Goal: Information Seeking & Learning: Get advice/opinions

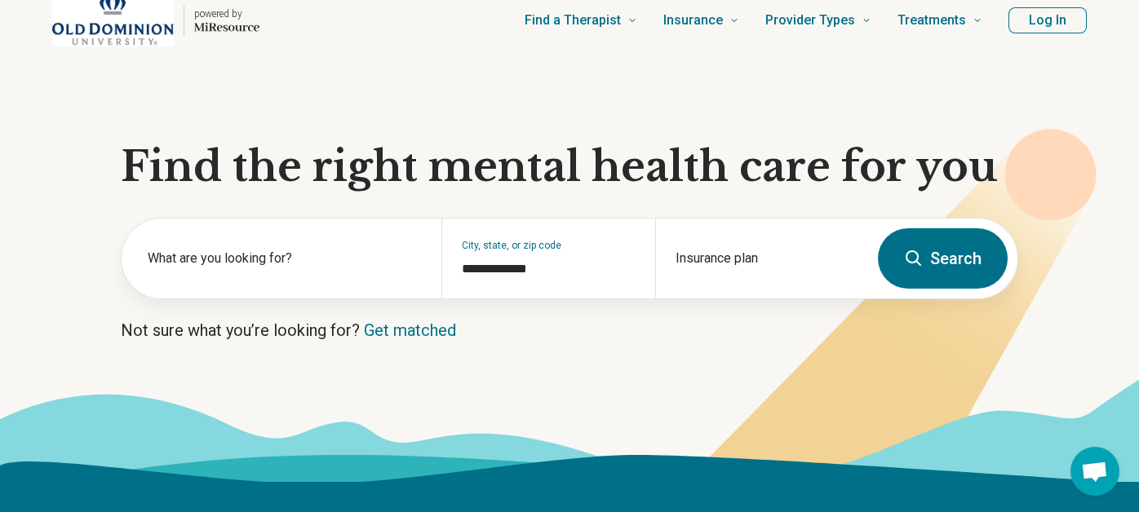
scroll to position [3, 0]
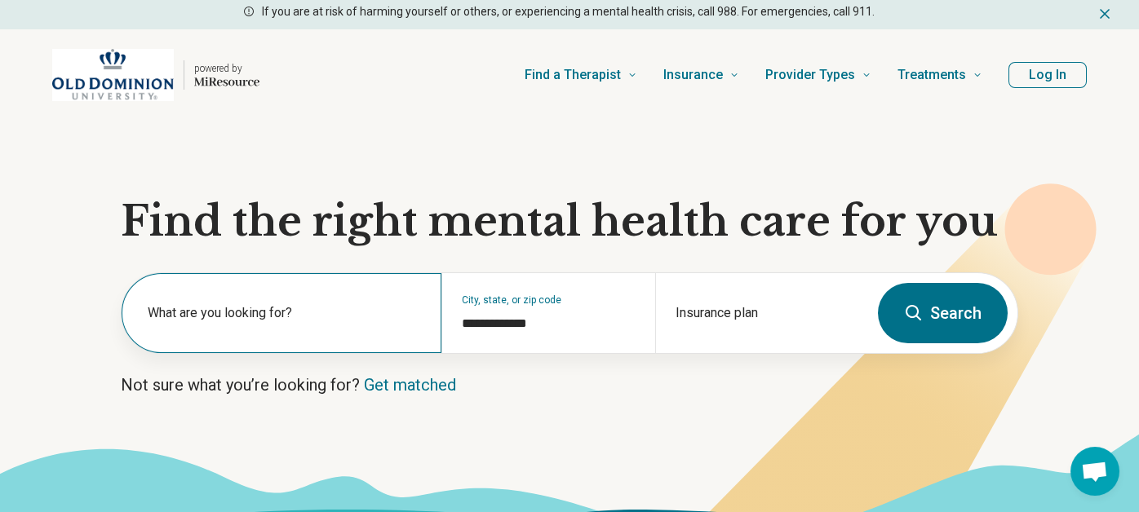
click at [267, 312] on label "What are you looking for?" at bounding box center [285, 314] width 274 height 20
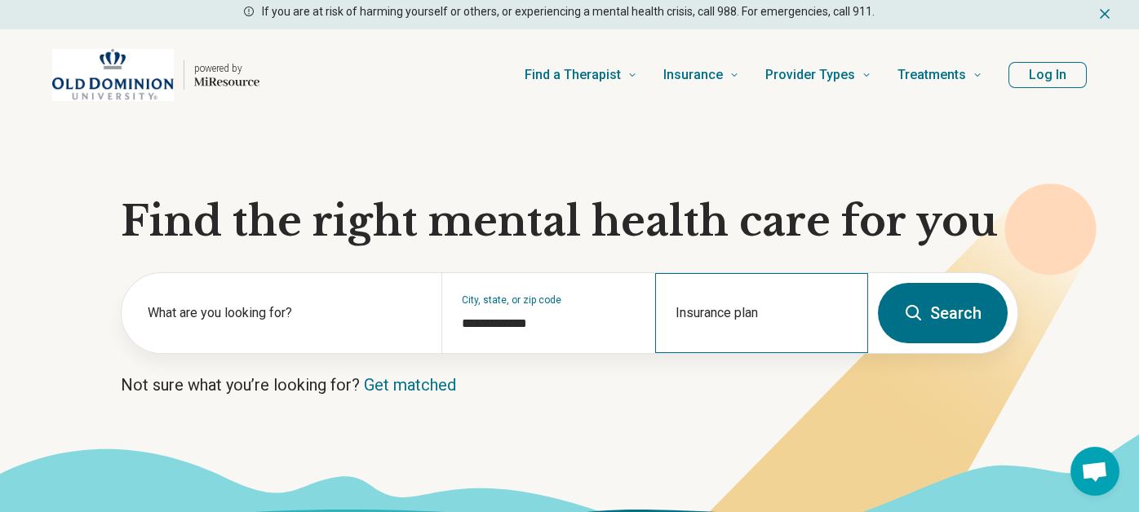
click at [724, 315] on div "Insurance plan" at bounding box center [761, 313] width 213 height 80
click at [726, 306] on div "Insurance plan" at bounding box center [761, 313] width 213 height 80
click at [729, 293] on div "Insurance plan" at bounding box center [761, 313] width 213 height 80
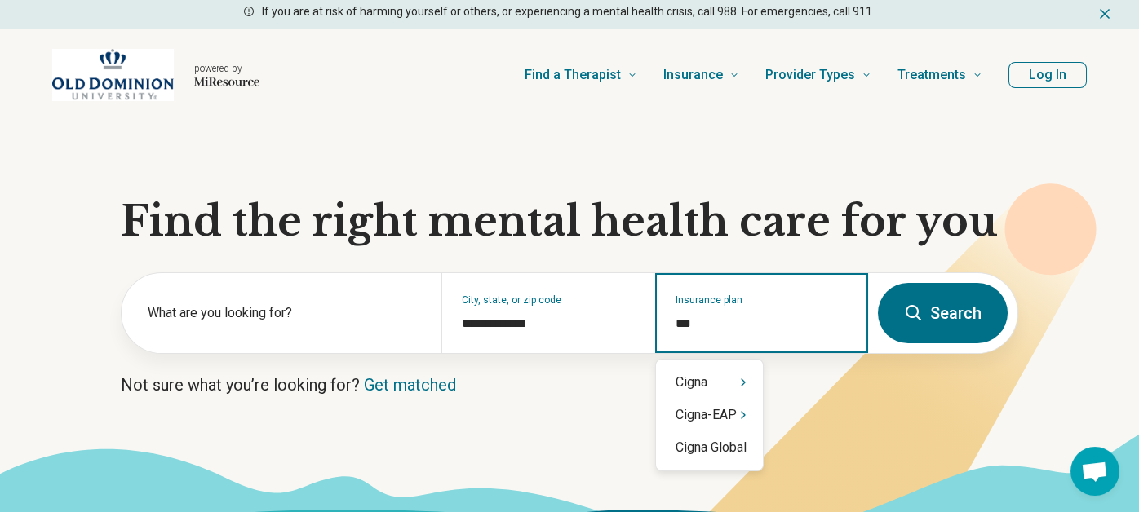
type input "**"
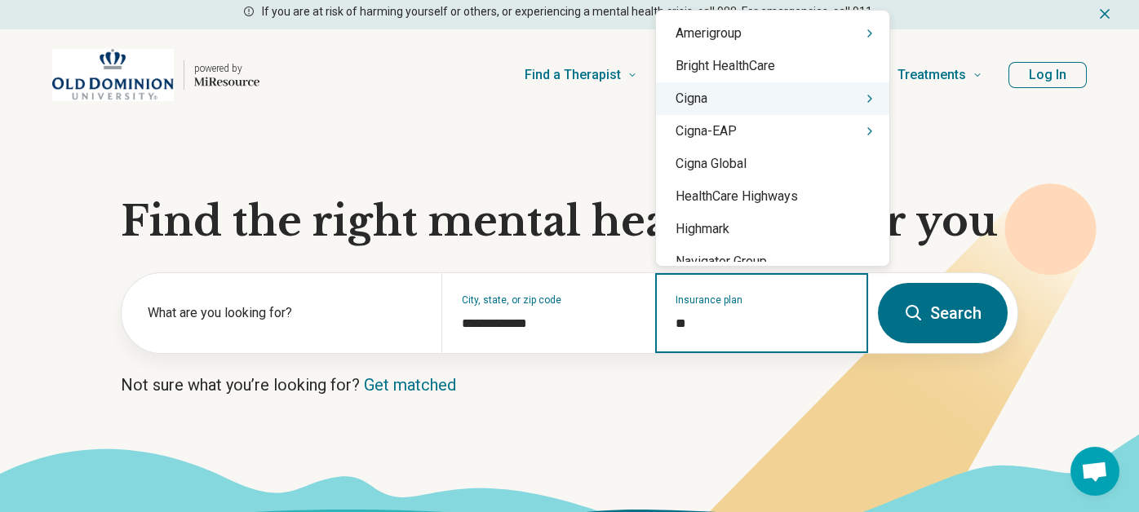
click at [733, 98] on div "Cigna" at bounding box center [772, 98] width 233 height 33
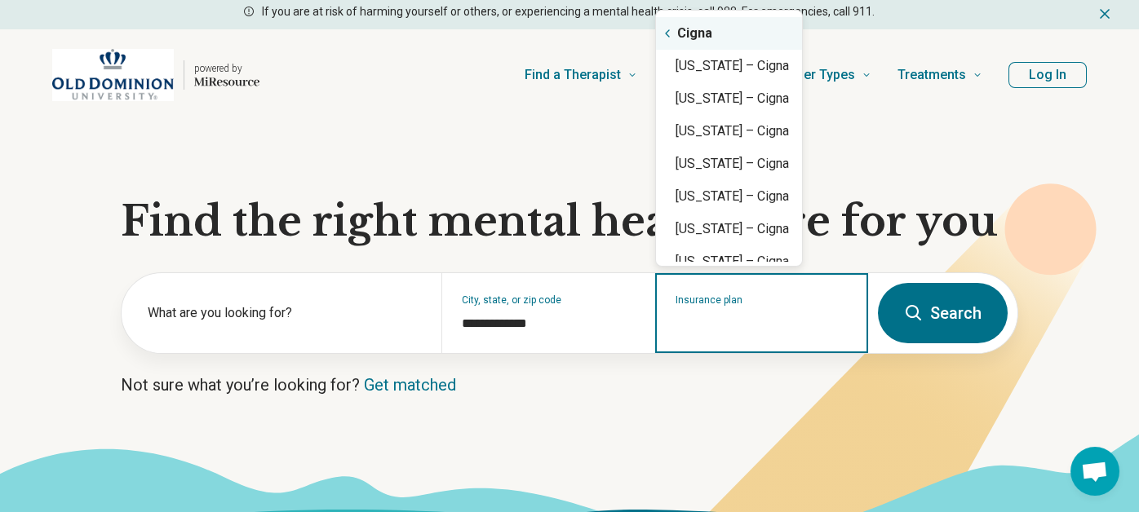
scroll to position [1192, 0]
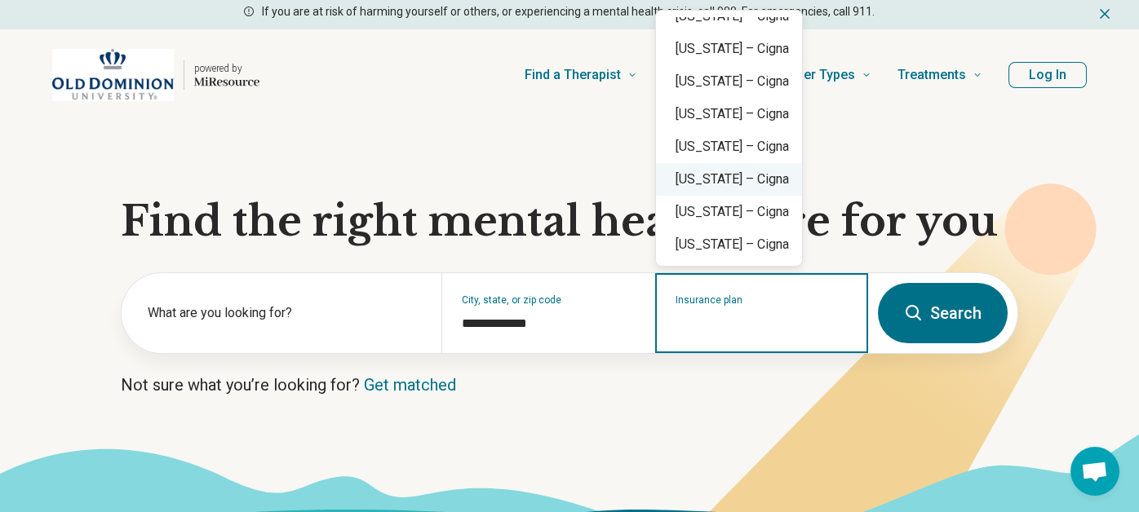
click at [769, 175] on div "Virginia – Cigna" at bounding box center [729, 179] width 146 height 33
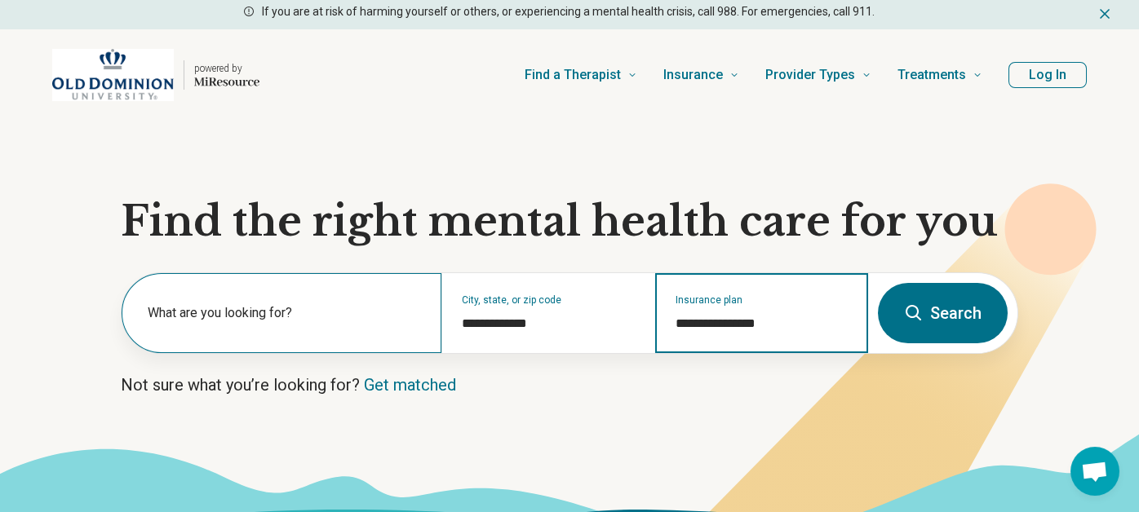
type input "**********"
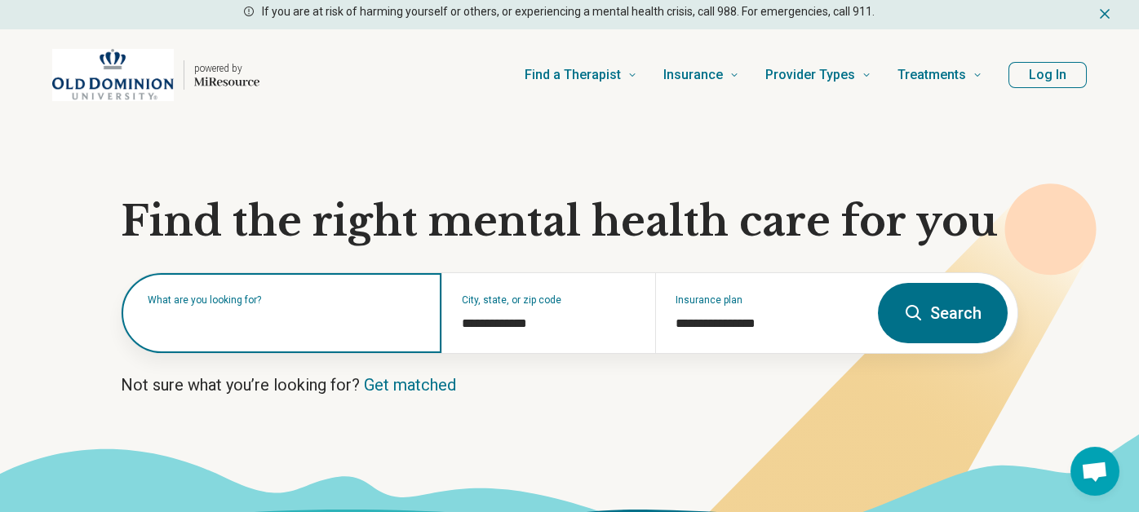
click at [304, 330] on input "text" at bounding box center [285, 322] width 274 height 20
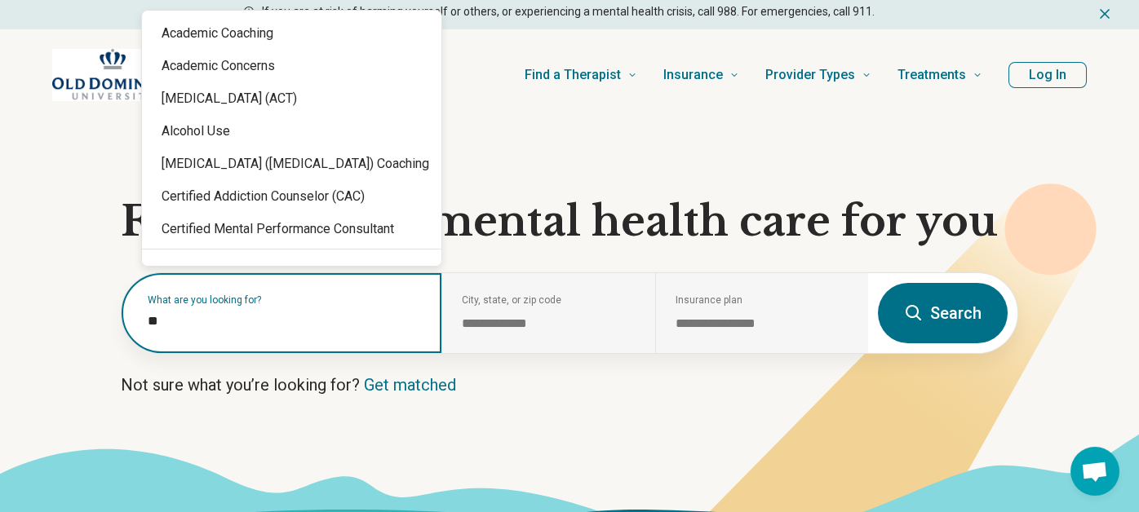
type input "***"
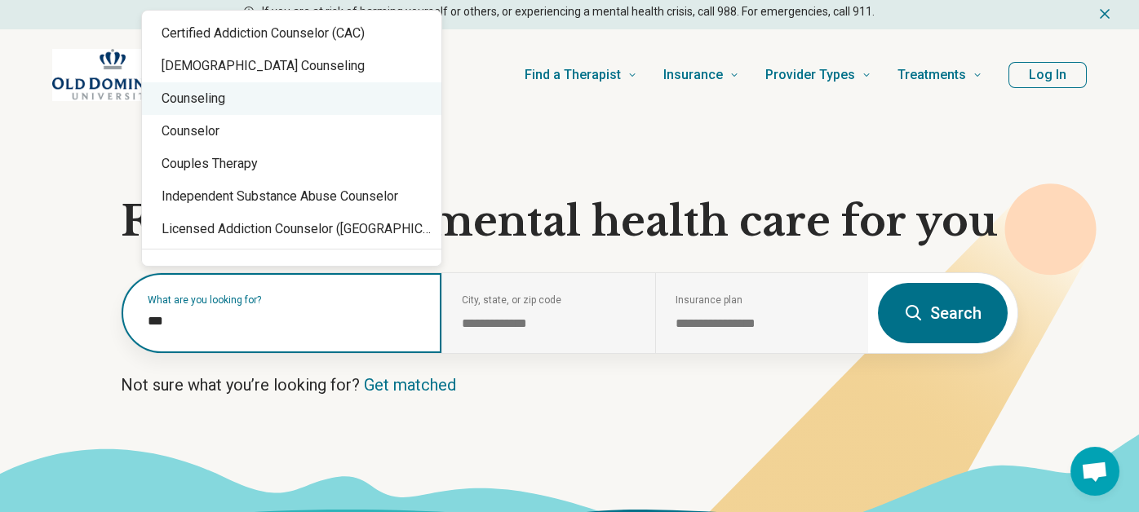
click at [237, 100] on div "Counseling" at bounding box center [291, 98] width 299 height 33
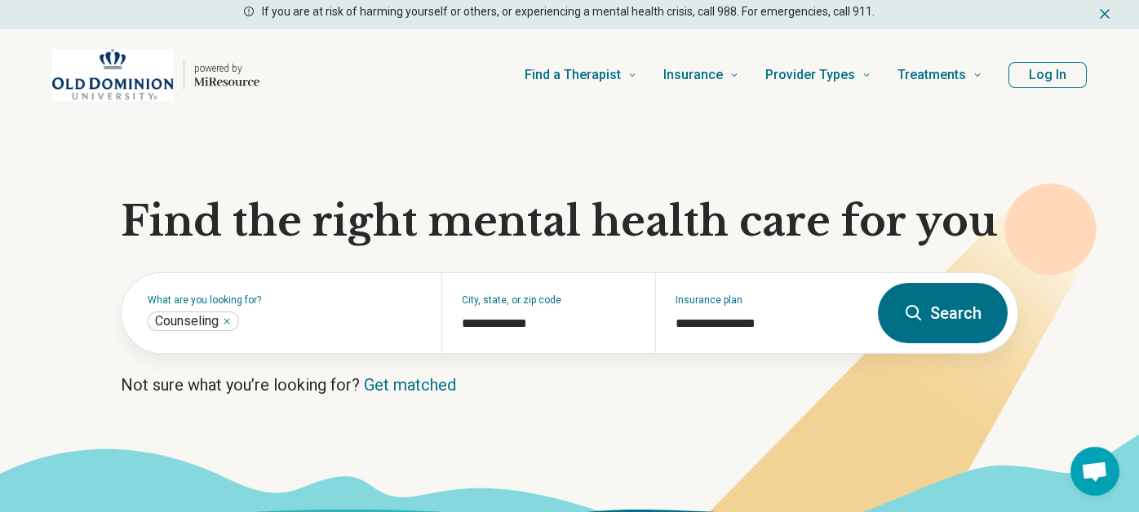
click at [917, 311] on icon at bounding box center [914, 314] width 20 height 20
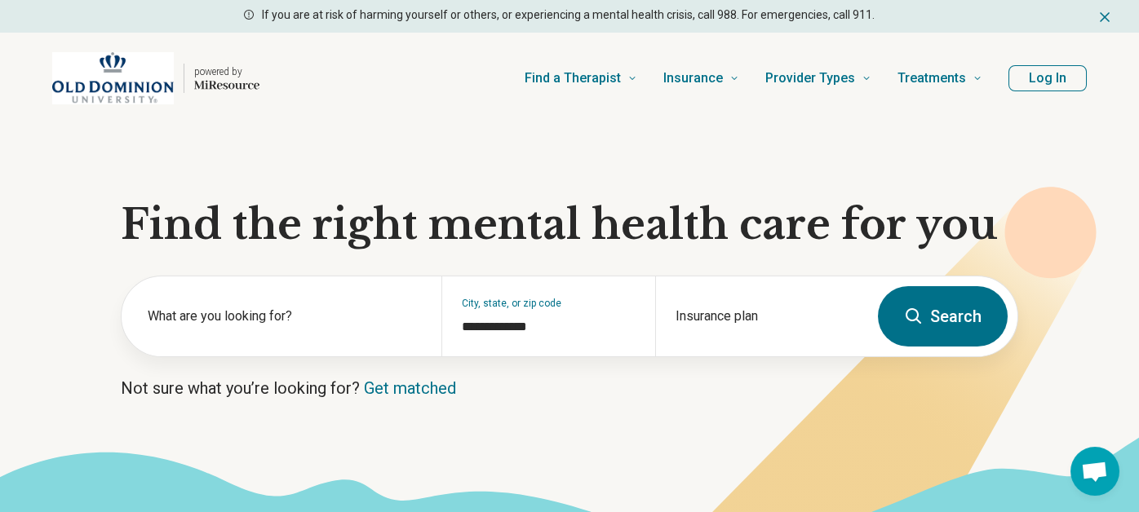
scroll to position [3, 0]
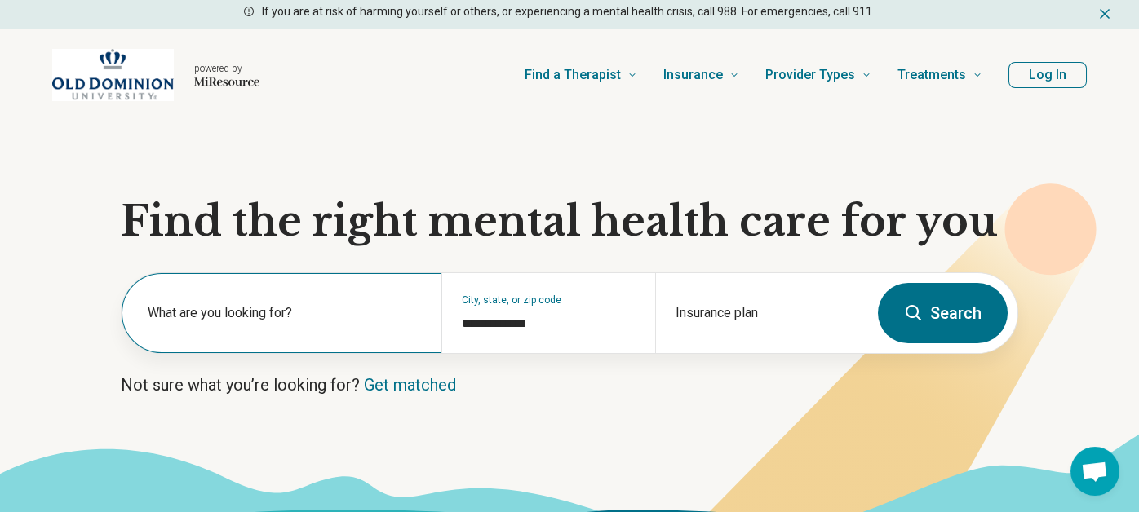
click at [191, 347] on div "What are you looking for?" at bounding box center [282, 313] width 320 height 80
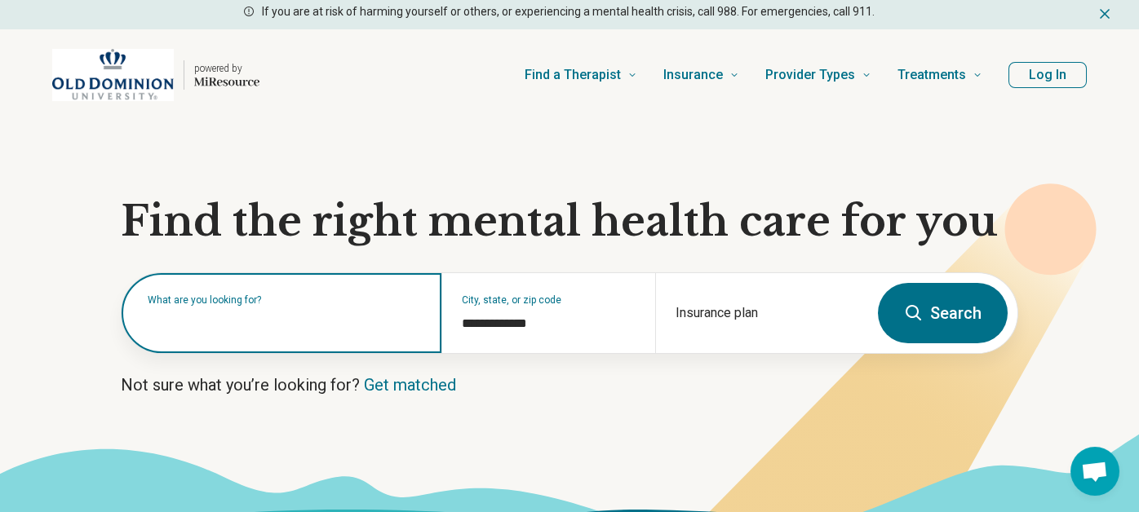
click at [191, 326] on input "text" at bounding box center [285, 322] width 274 height 20
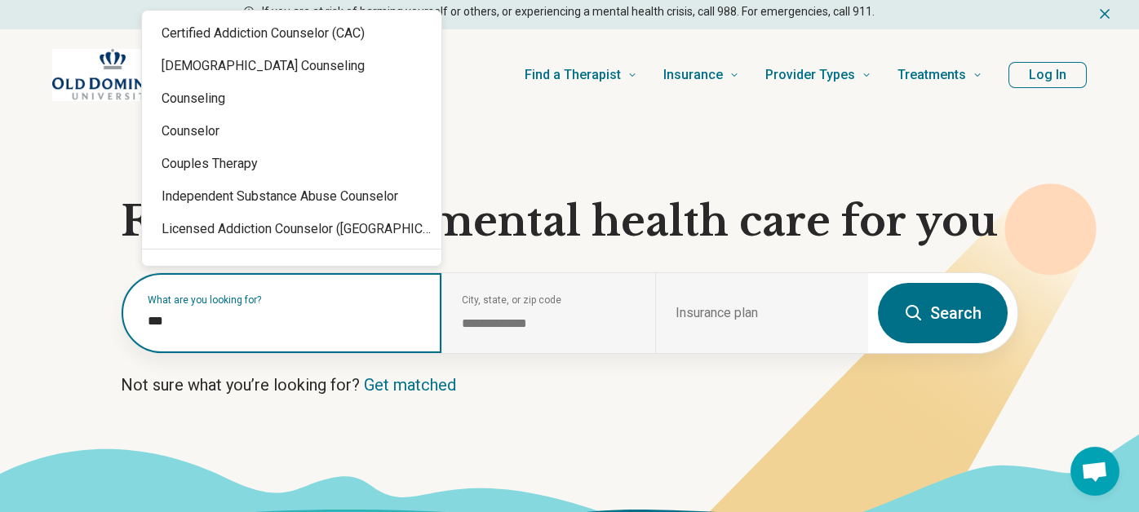
type input "****"
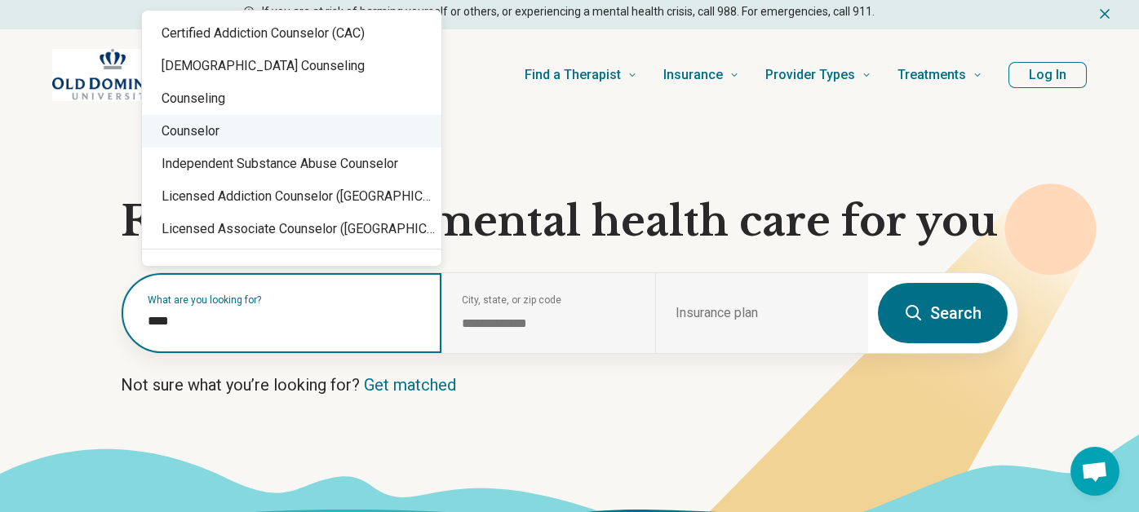
click at [242, 131] on div "Counselor" at bounding box center [291, 131] width 299 height 33
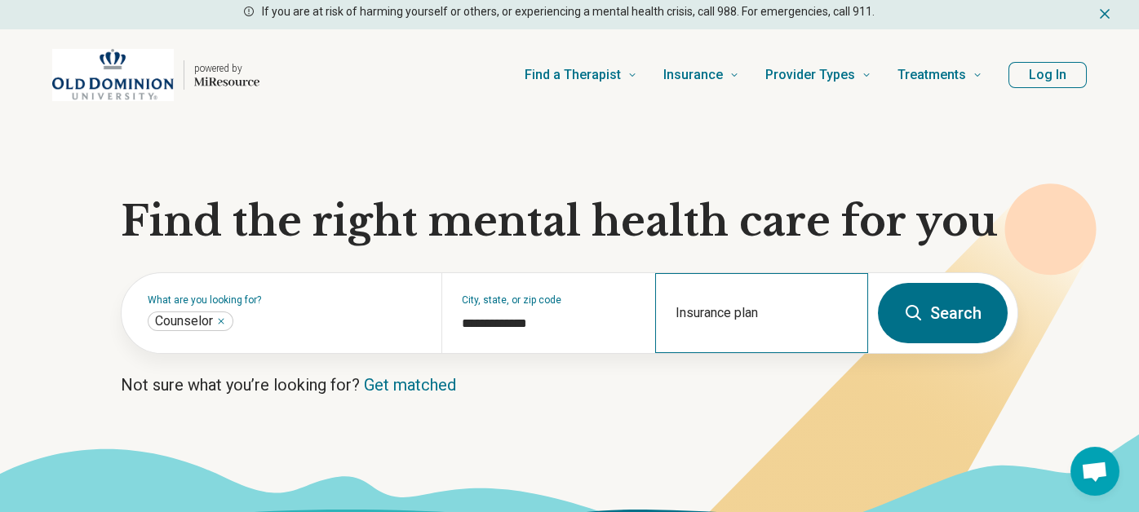
click at [716, 311] on div "Insurance plan" at bounding box center [761, 313] width 213 height 80
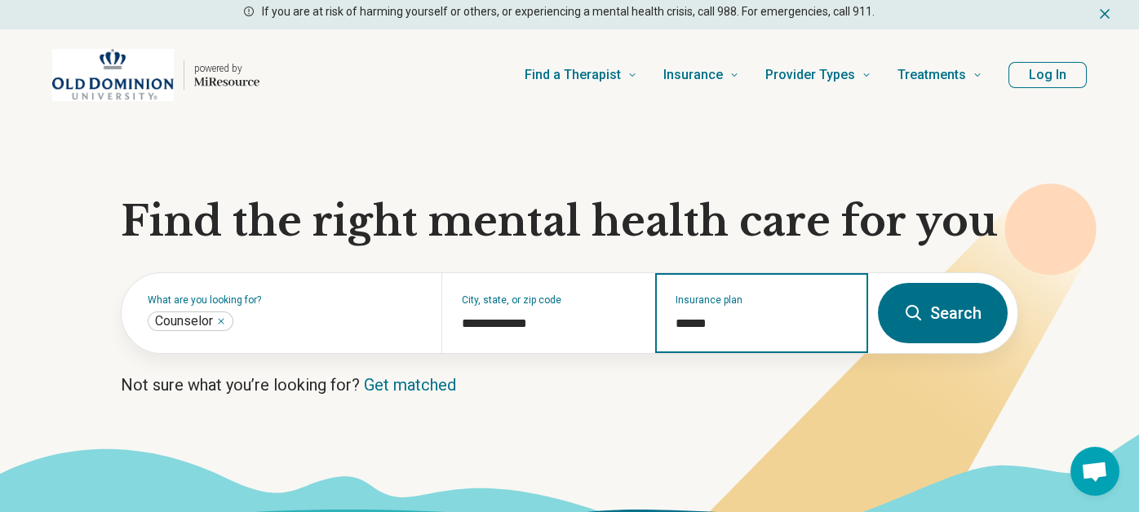
type input "*****"
click at [727, 376] on div "Cigna" at bounding box center [709, 382] width 107 height 33
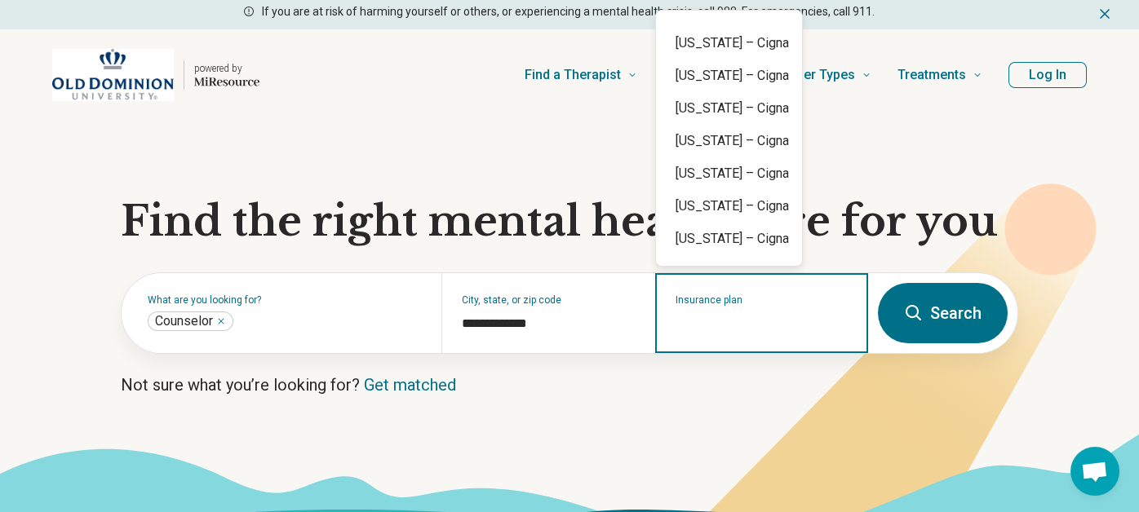
scroll to position [1256, 0]
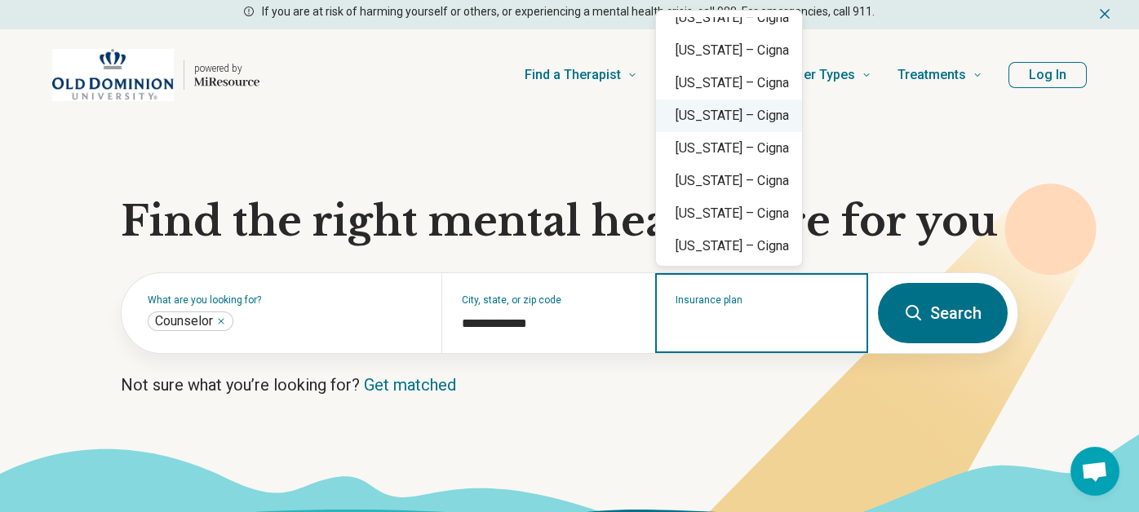
click at [754, 122] on div "Virginia – Cigna" at bounding box center [729, 116] width 146 height 33
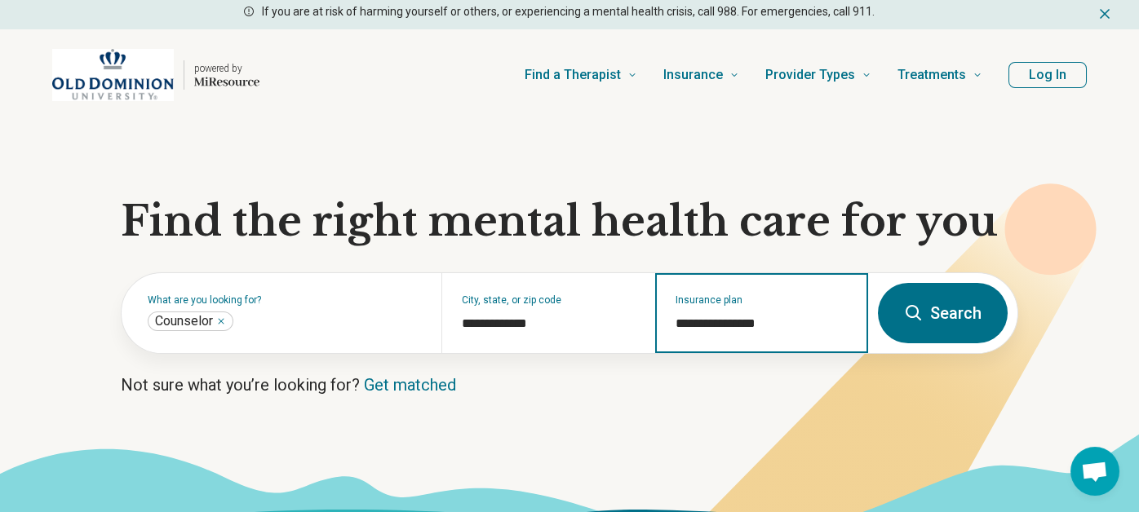
type input "**********"
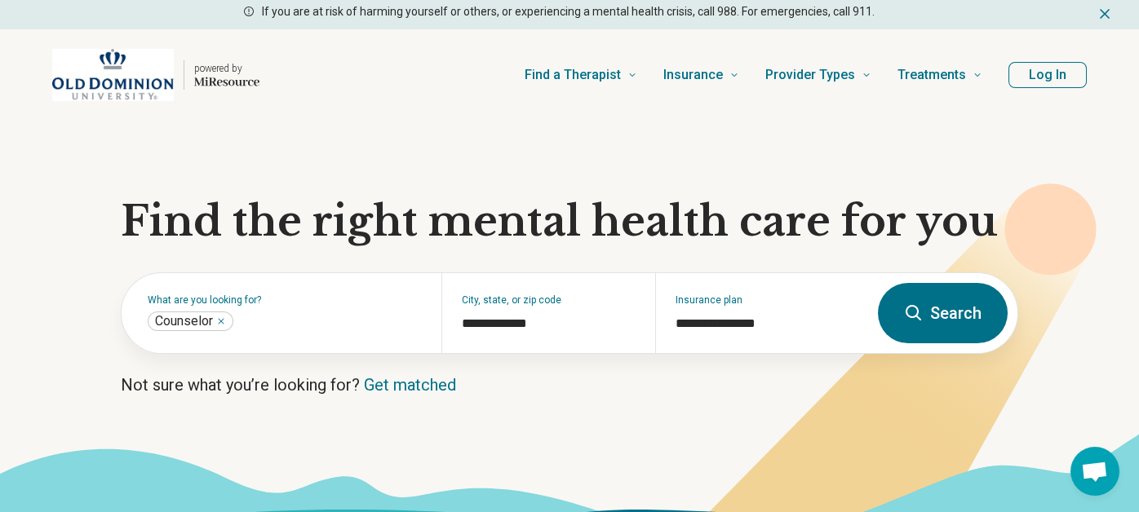
click at [918, 318] on icon at bounding box center [914, 314] width 20 height 20
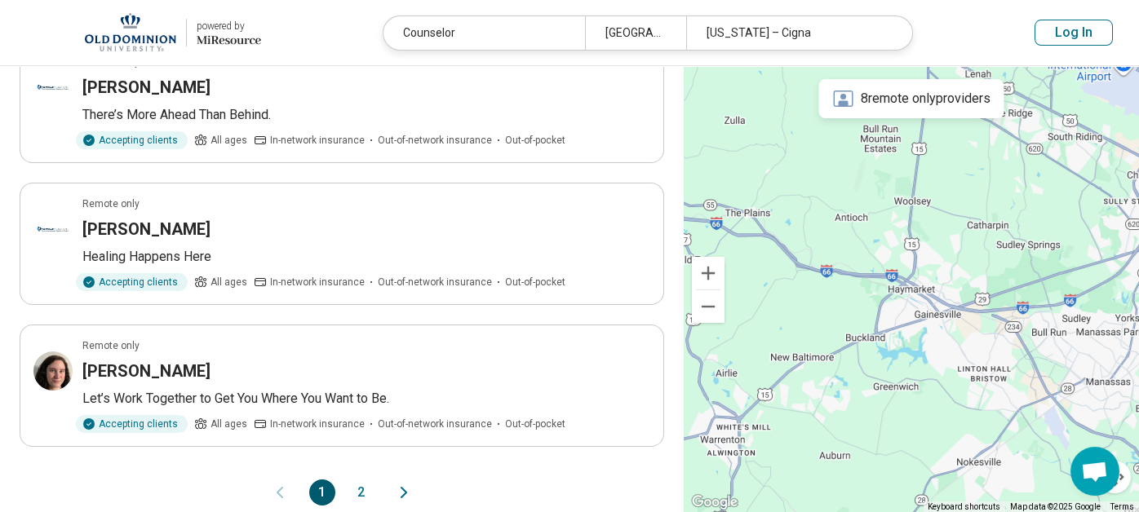
scroll to position [1363, 0]
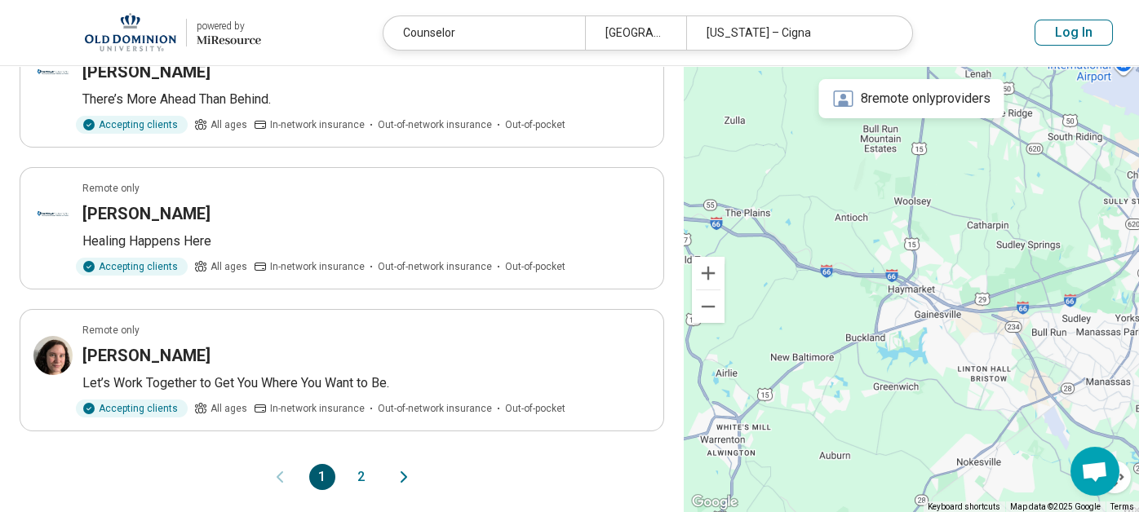
click at [405, 468] on icon "Next page" at bounding box center [404, 478] width 20 height 20
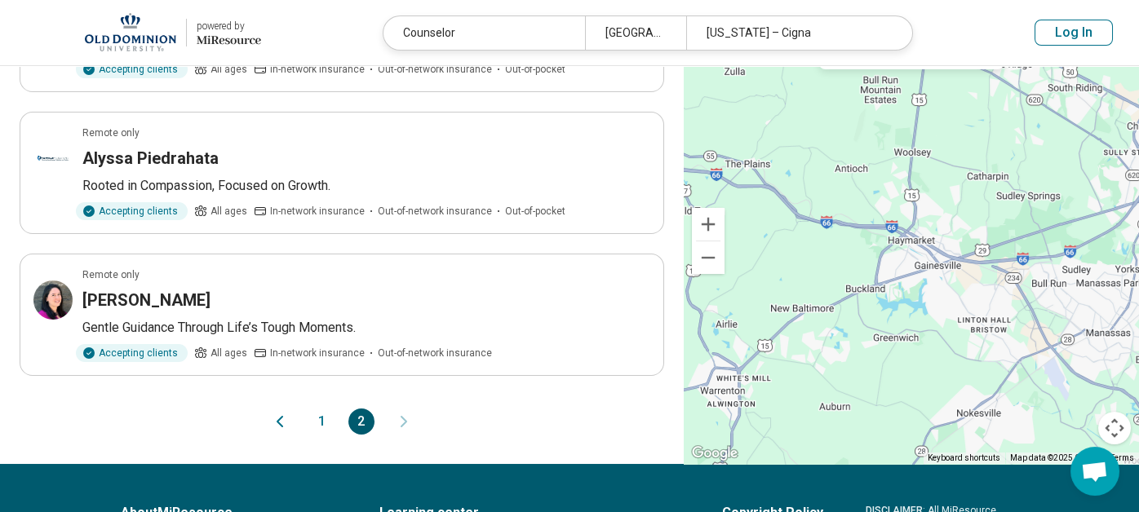
scroll to position [631, 0]
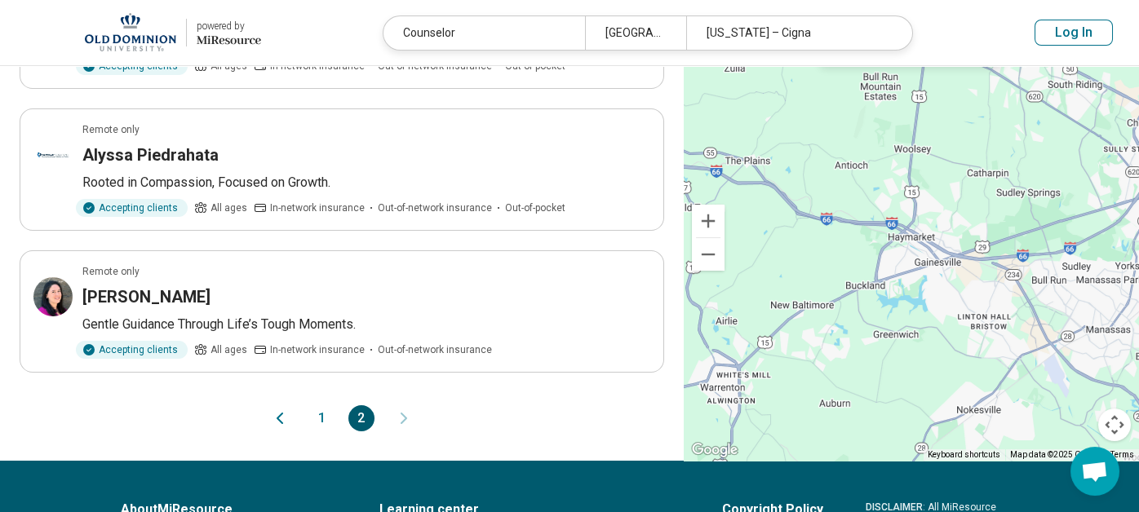
click at [272, 414] on icon "Previous page" at bounding box center [280, 419] width 20 height 20
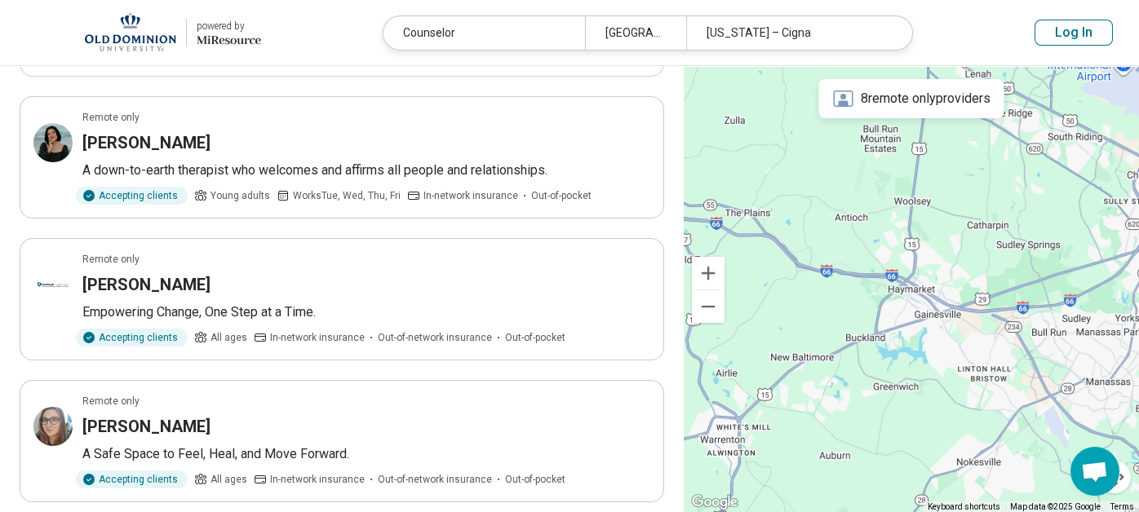
scroll to position [869, 0]
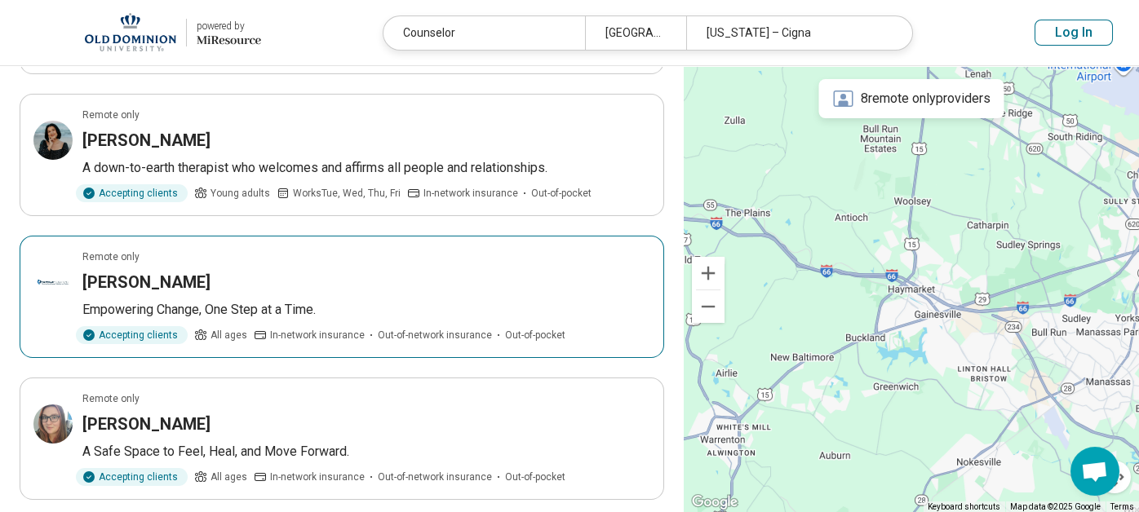
click at [141, 271] on h3 "Kathryn Ellis" at bounding box center [146, 282] width 128 height 23
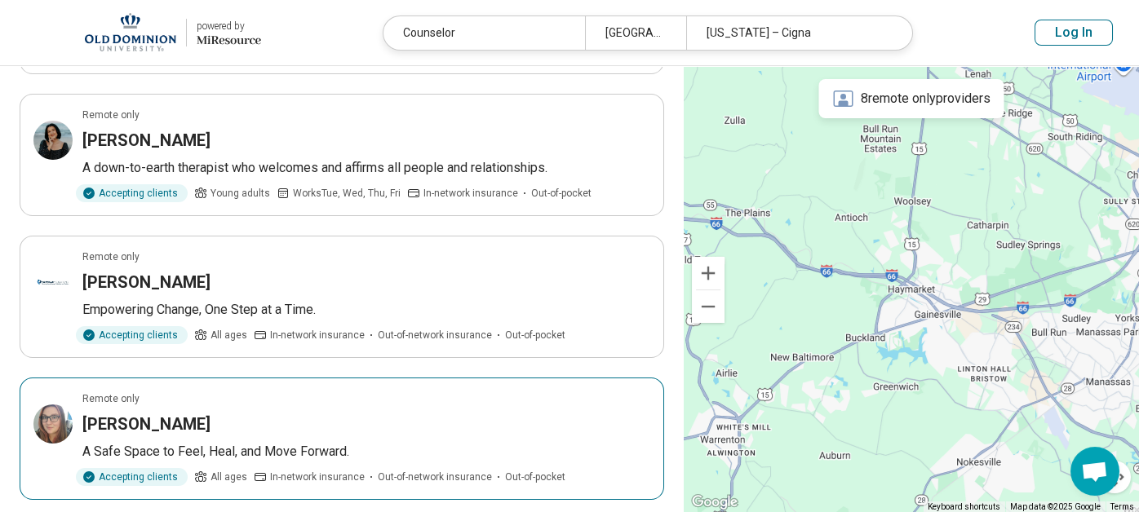
click at [59, 405] on img at bounding box center [52, 424] width 39 height 39
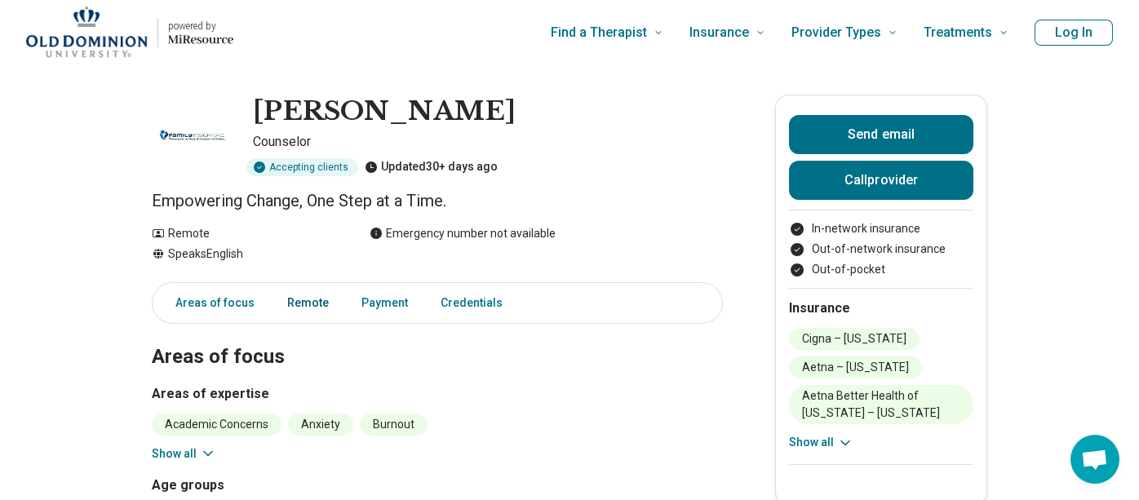
click at [315, 305] on link "Remote" at bounding box center [307, 302] width 61 height 33
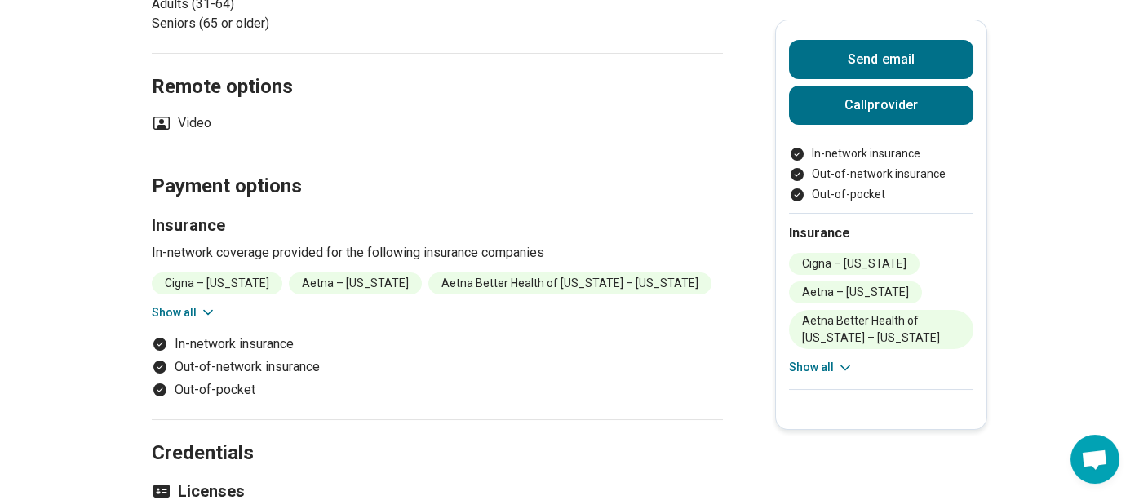
scroll to position [622, 0]
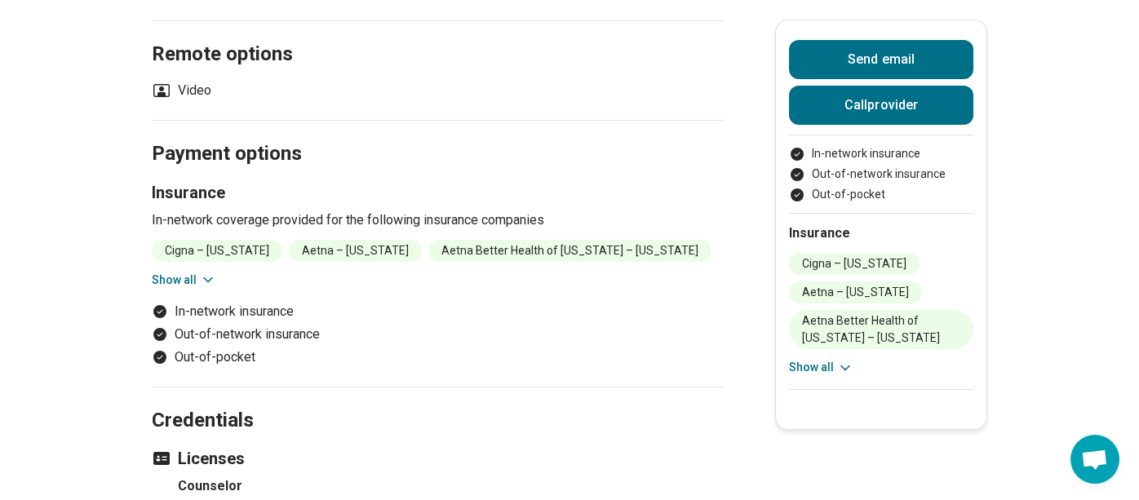
click at [162, 306] on icon "Payment options" at bounding box center [159, 311] width 13 height 13
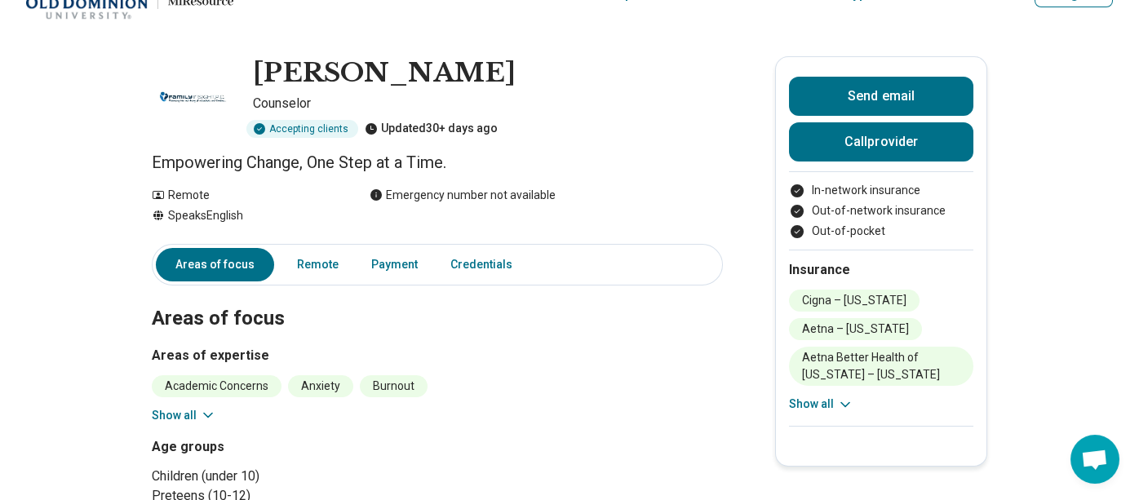
scroll to position [55, 0]
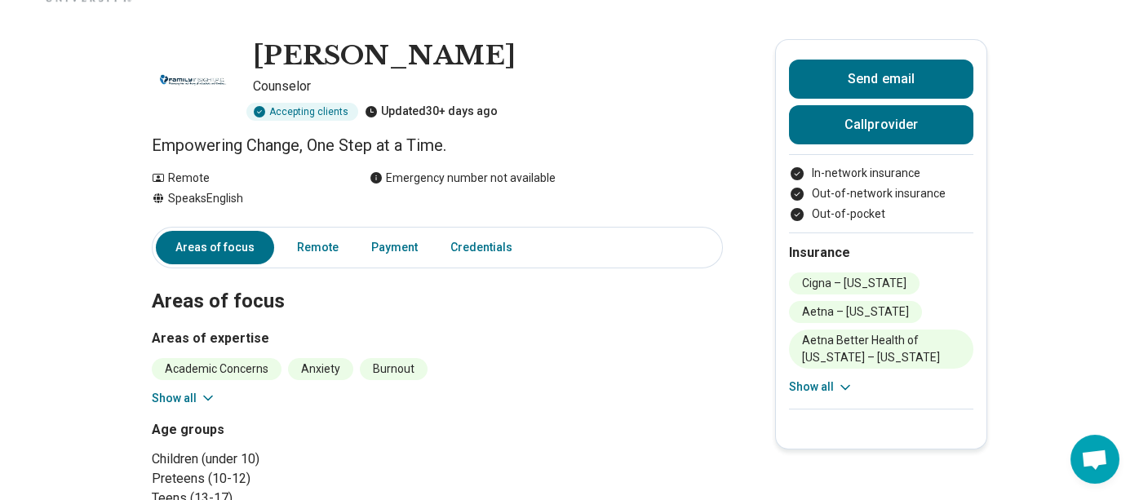
click at [839, 385] on button "Show all" at bounding box center [821, 387] width 64 height 17
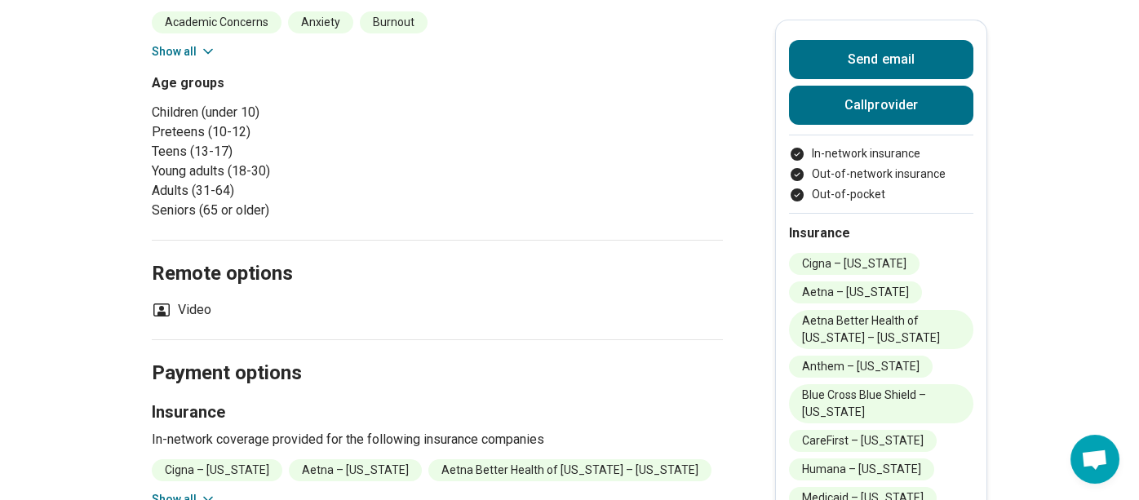
scroll to position [406, 0]
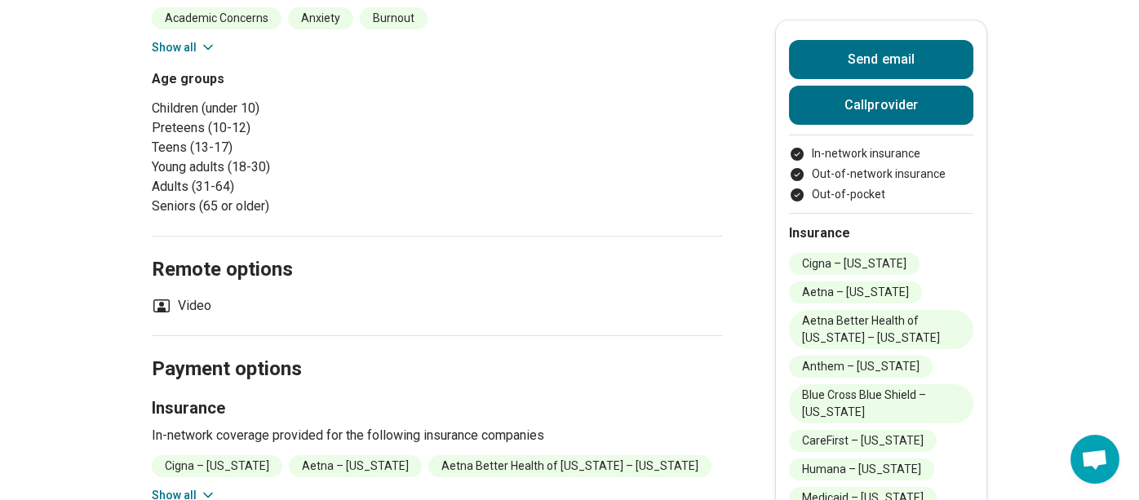
click at [1079, 330] on main "Kathryn Ellis Counselor Accepting clients Updated 30+ days ago Empowering Chang…" at bounding box center [569, 208] width 1139 height 1098
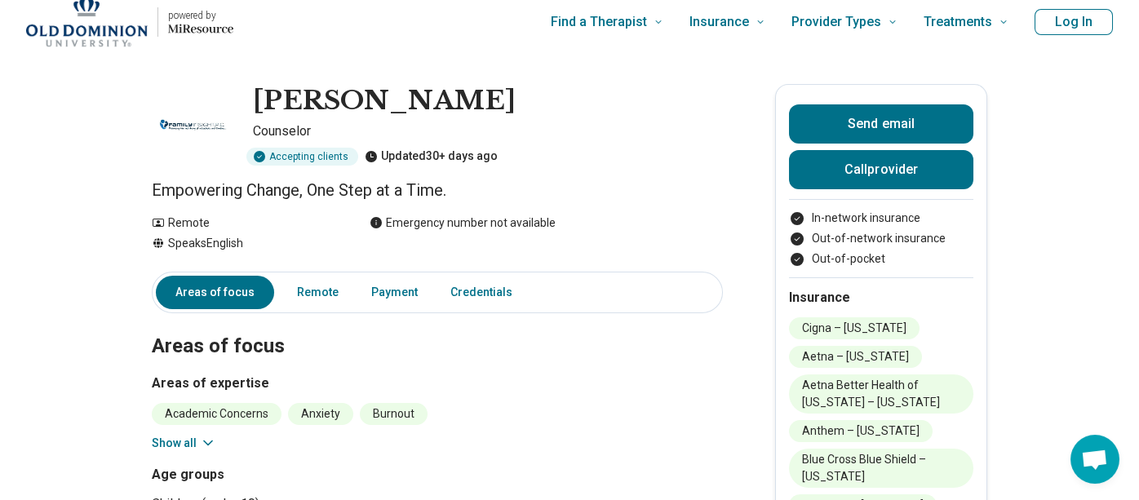
scroll to position [0, 0]
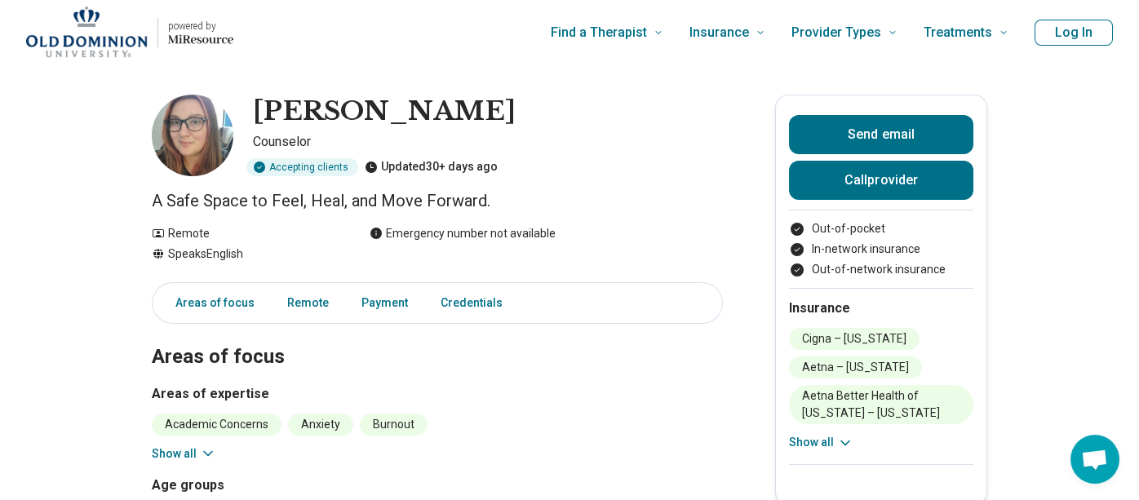
click at [211, 122] on img at bounding box center [193, 136] width 82 height 82
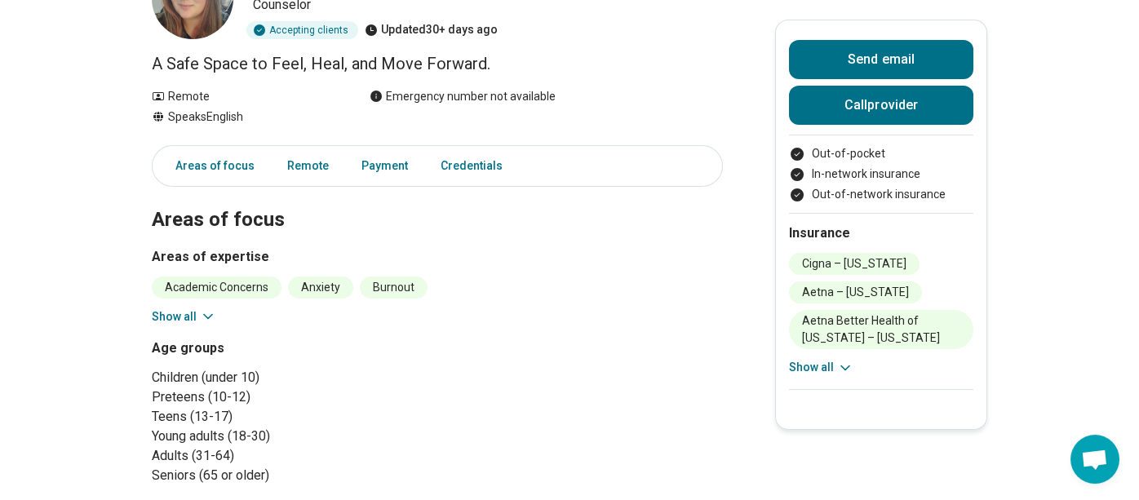
scroll to position [211, 0]
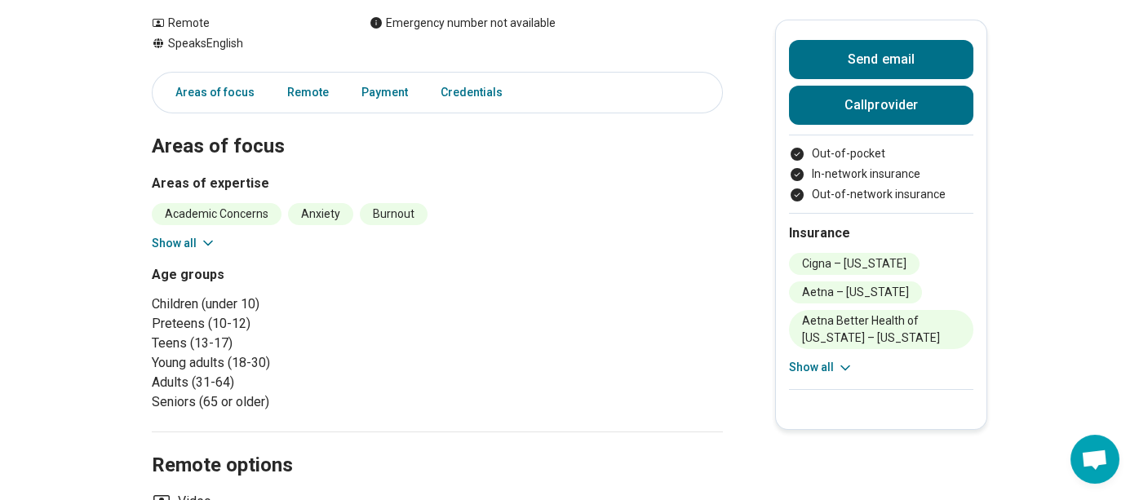
click at [216, 237] on icon at bounding box center [208, 243] width 16 height 16
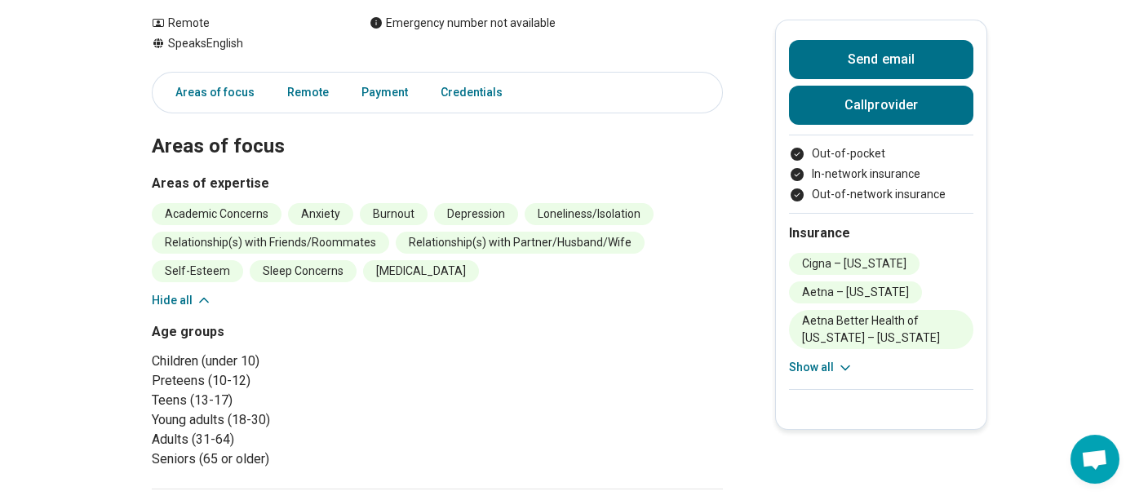
click at [250, 466] on li "Seniors (65 or older)" at bounding box center [291, 460] width 279 height 20
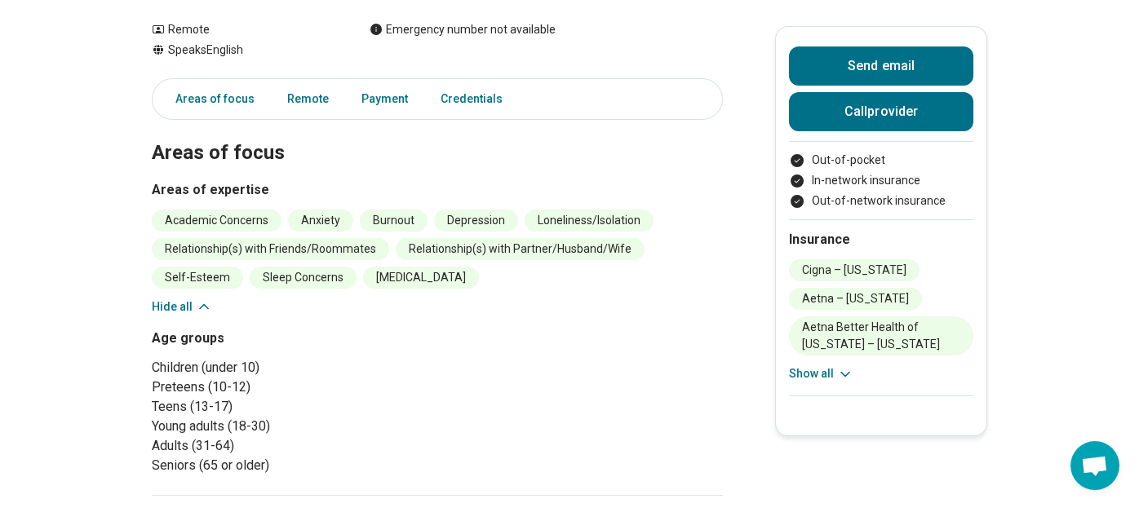
scroll to position [0, 0]
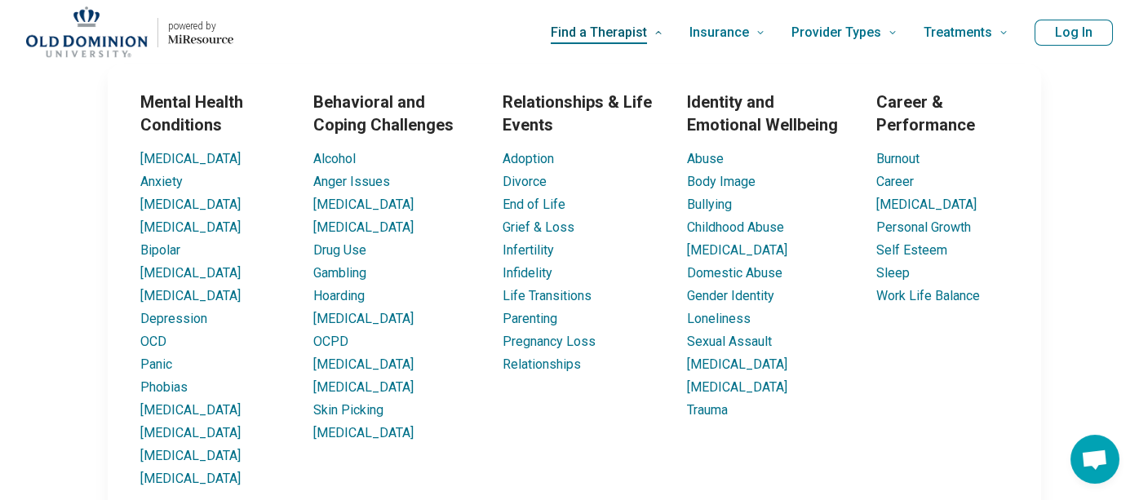
drag, startPoint x: 1141, startPoint y: 137, endPoint x: 652, endPoint y: 35, distance: 500.1
click at [647, 35] on span "Find a Therapist" at bounding box center [599, 32] width 96 height 23
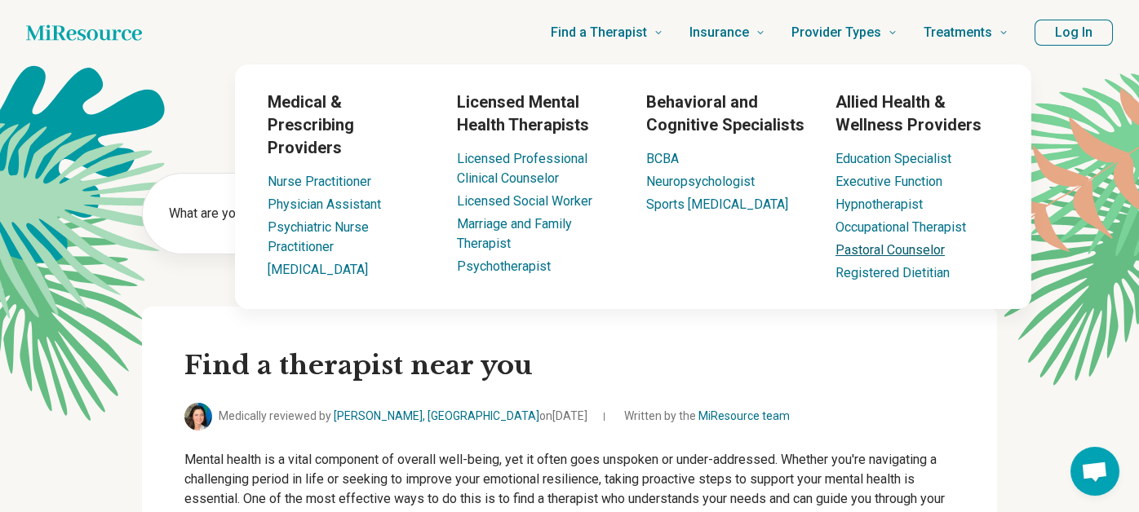
click at [893, 250] on link "Pastoral Counselor" at bounding box center [889, 250] width 109 height 16
